Goal: Find specific page/section: Find specific page/section

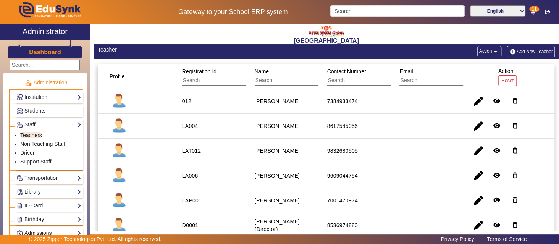
click at [57, 51] on h3 "Dashboard" at bounding box center [45, 51] width 32 height 7
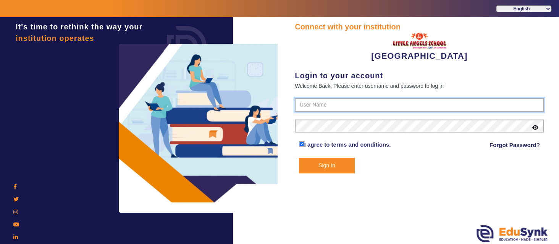
click at [327, 102] on input "text" at bounding box center [419, 105] width 249 height 14
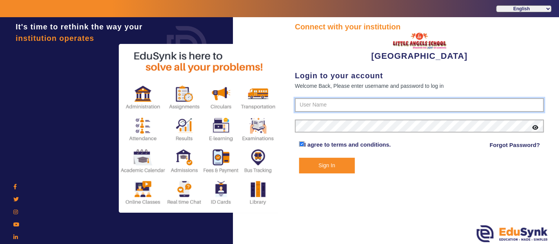
type input "8536974880"
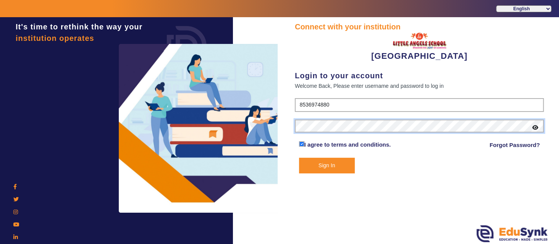
click at [299, 158] on button "Sign In" at bounding box center [327, 166] width 56 height 16
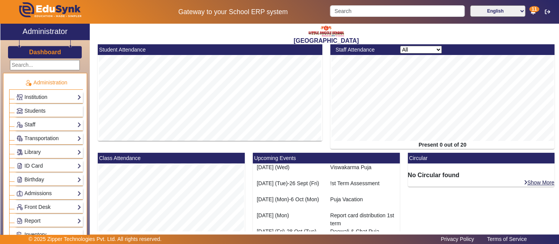
click at [58, 50] on h3 "Dashboard" at bounding box center [45, 51] width 32 height 7
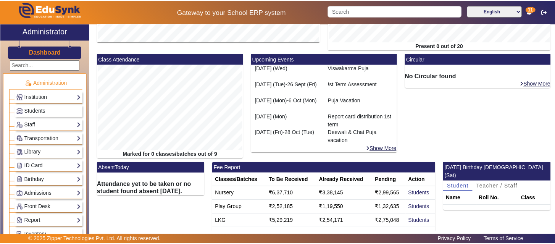
scroll to position [113, 0]
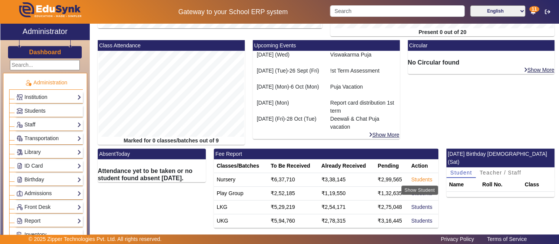
click at [422, 178] on link "Students" at bounding box center [421, 179] width 21 height 6
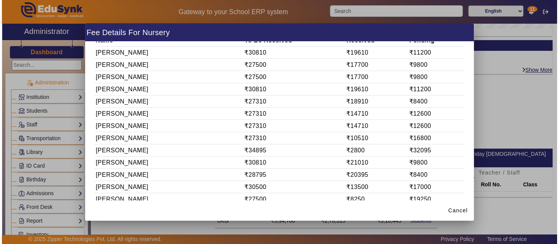
scroll to position [0, 0]
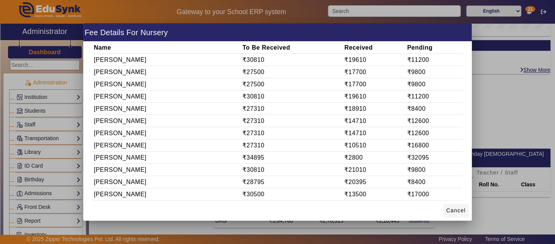
click at [461, 210] on span "Cancel" at bounding box center [455, 210] width 19 height 8
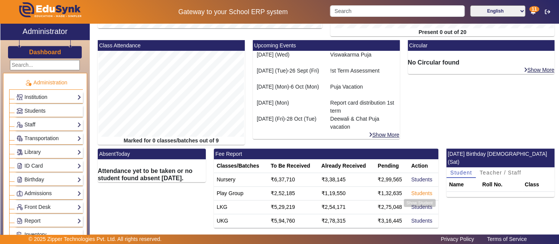
click at [420, 192] on link "Students" at bounding box center [421, 193] width 21 height 6
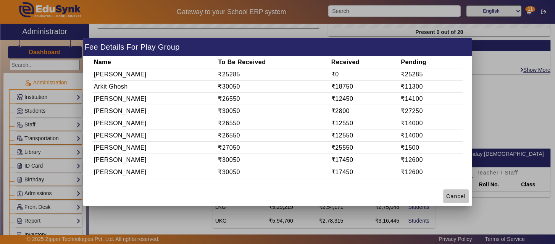
click at [456, 196] on span "Cancel" at bounding box center [455, 196] width 19 height 8
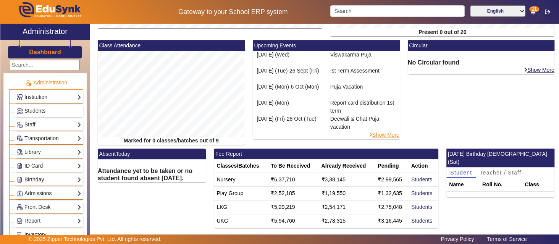
click at [382, 136] on link "Show More" at bounding box center [383, 134] width 31 height 7
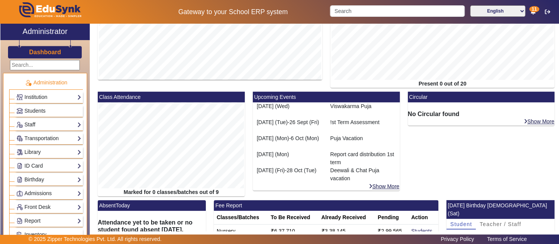
scroll to position [76, 0]
